Goal: Task Accomplishment & Management: Use online tool/utility

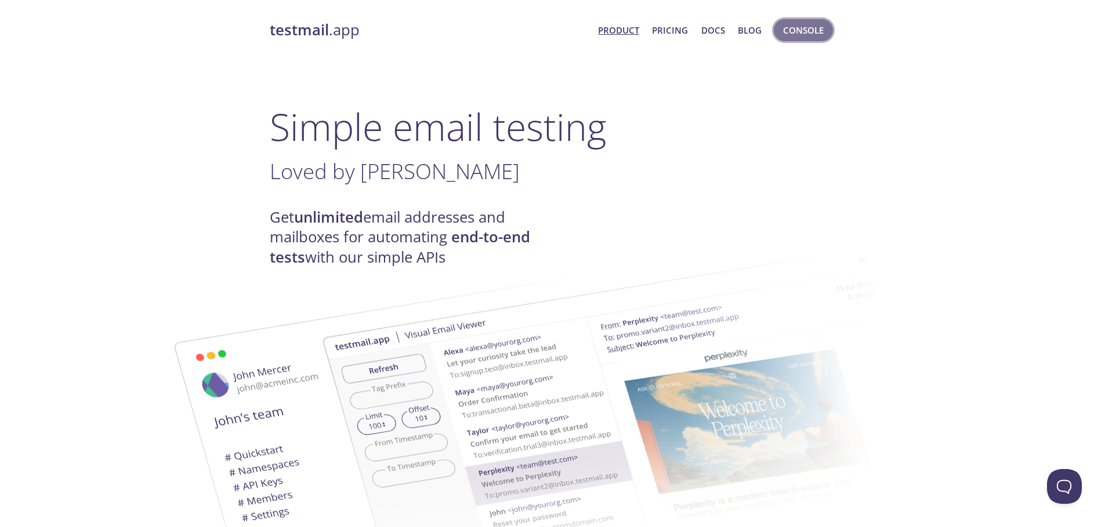
click at [813, 32] on span "Console" at bounding box center [803, 30] width 41 height 15
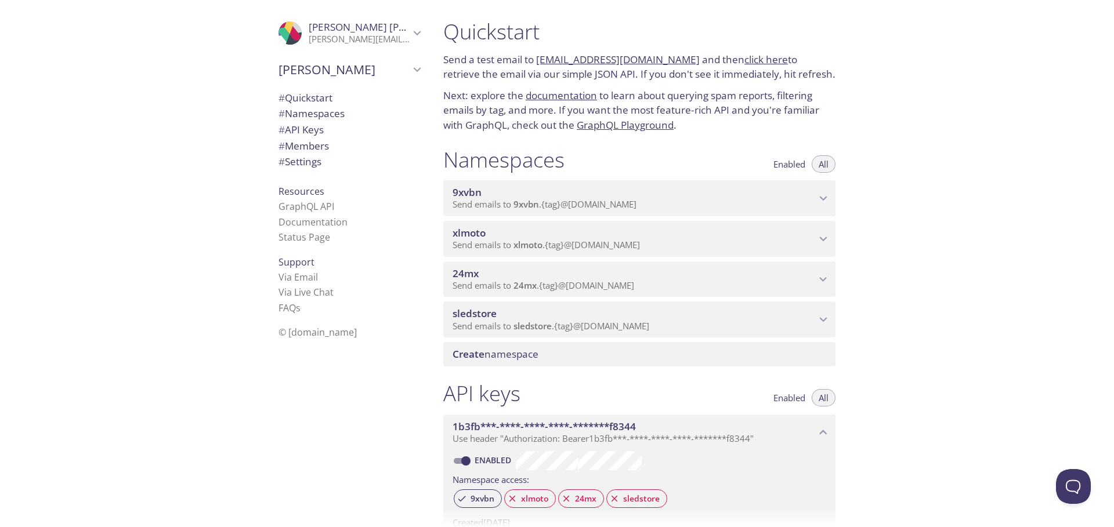
click at [577, 195] on span "9xvbn" at bounding box center [633, 192] width 363 height 13
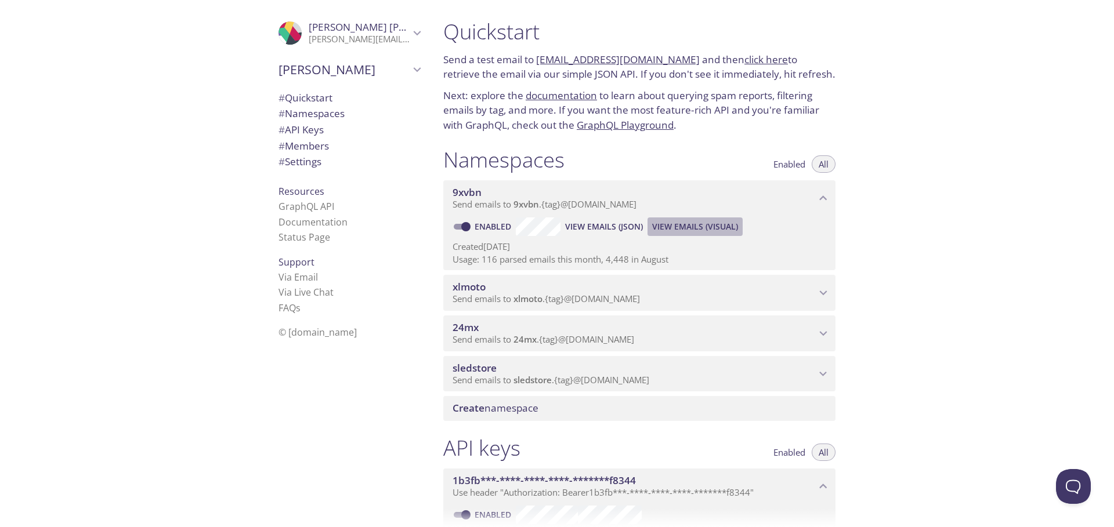
click at [697, 223] on span "View Emails (Visual)" at bounding box center [695, 227] width 86 height 14
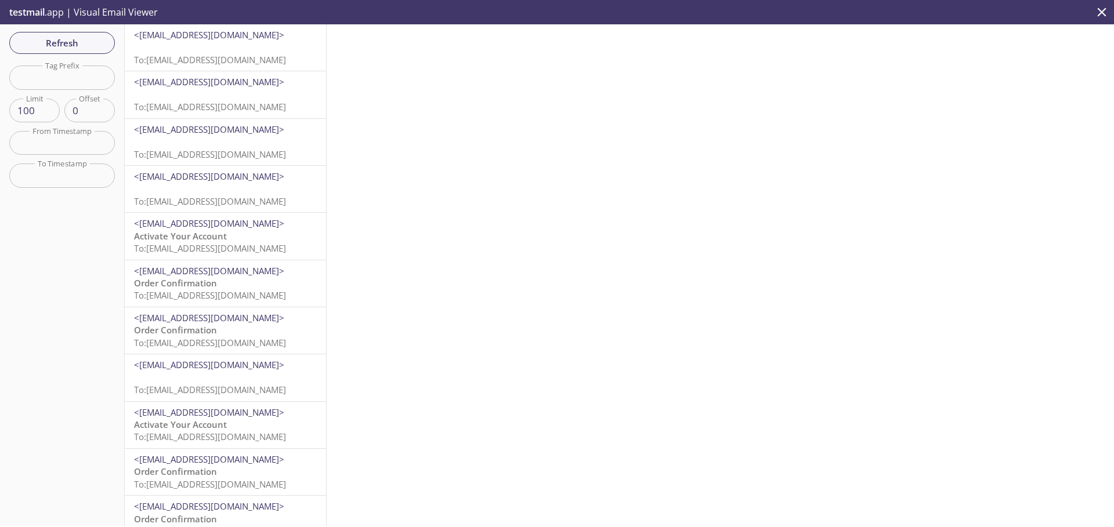
click at [274, 61] on span "To: [EMAIL_ADDRESS][DOMAIN_NAME]" at bounding box center [210, 60] width 152 height 12
